Goal: Find specific page/section: Find specific page/section

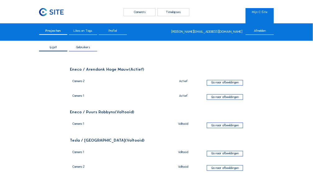
click at [232, 97] on div "Ga naar afbeeldingen" at bounding box center [225, 97] width 36 height 6
click at [218, 82] on div "Ga naar afbeeldingen" at bounding box center [225, 83] width 36 height 6
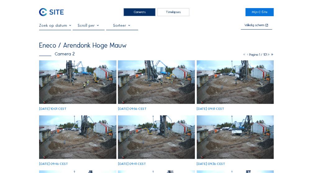
click at [64, 81] on img at bounding box center [77, 82] width 77 height 44
